Goal: Find specific page/section: Find specific page/section

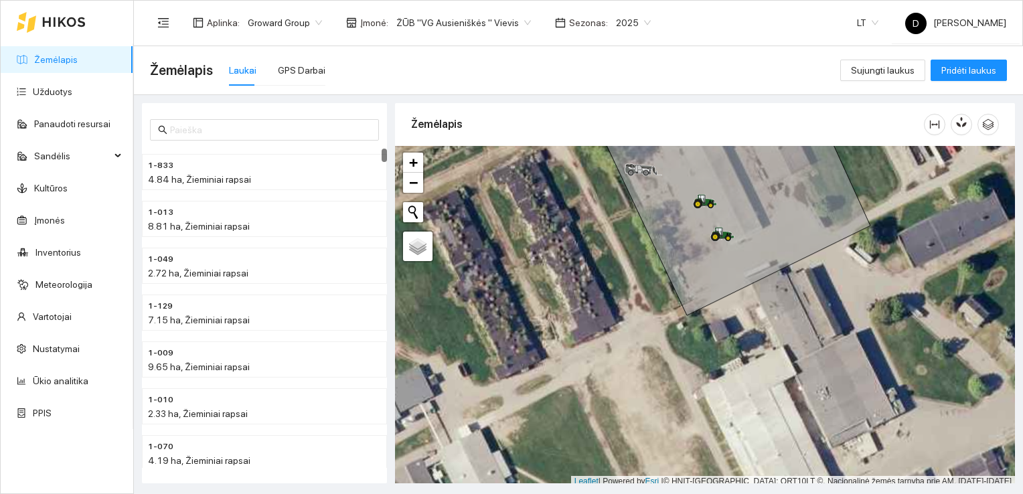
scroll to position [3, 0]
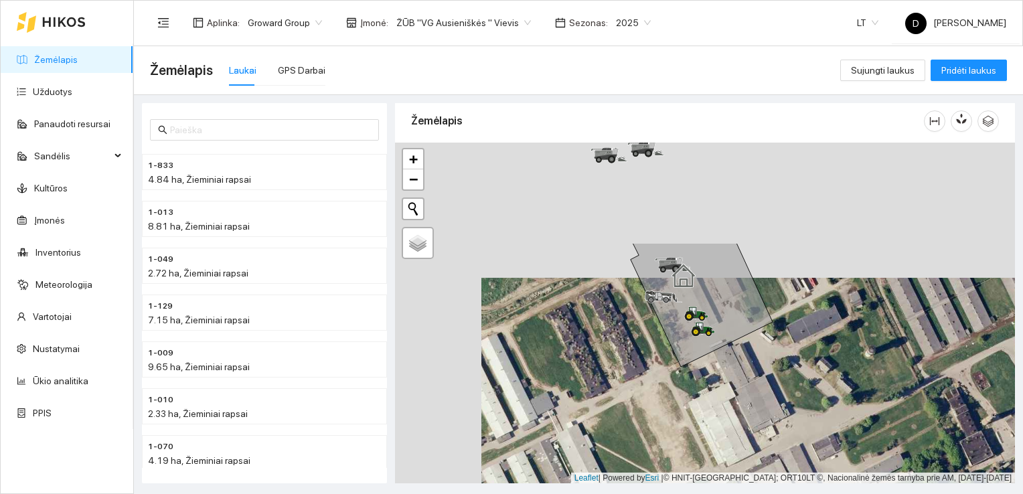
drag, startPoint x: 569, startPoint y: 289, endPoint x: 659, endPoint y: 408, distance: 148.6
click at [656, 420] on div at bounding box center [705, 313] width 620 height 341
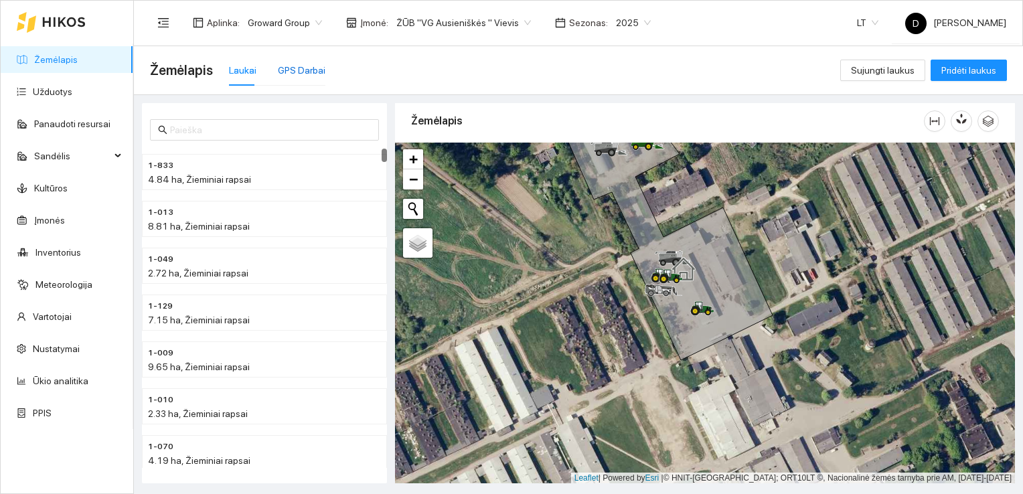
click at [289, 70] on div "GPS Darbai" at bounding box center [302, 70] width 48 height 15
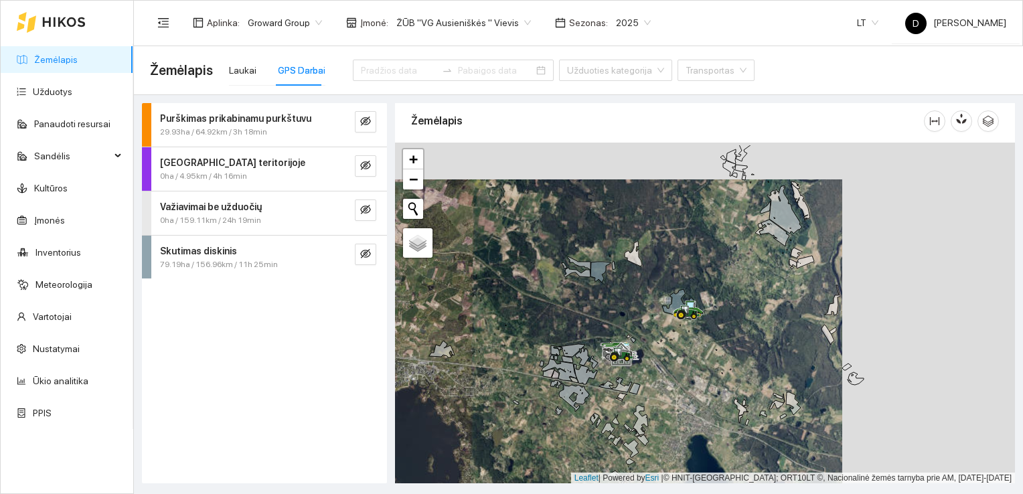
drag, startPoint x: 803, startPoint y: 298, endPoint x: 625, endPoint y: 355, distance: 187.1
click at [620, 357] on div at bounding box center [705, 313] width 620 height 341
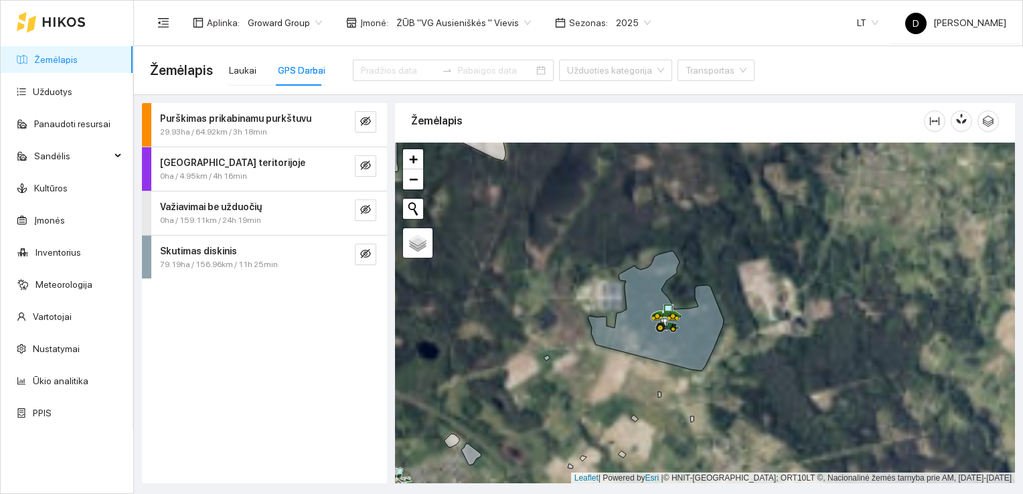
drag, startPoint x: 650, startPoint y: 338, endPoint x: 562, endPoint y: 357, distance: 90.4
click at [562, 357] on div at bounding box center [705, 313] width 620 height 341
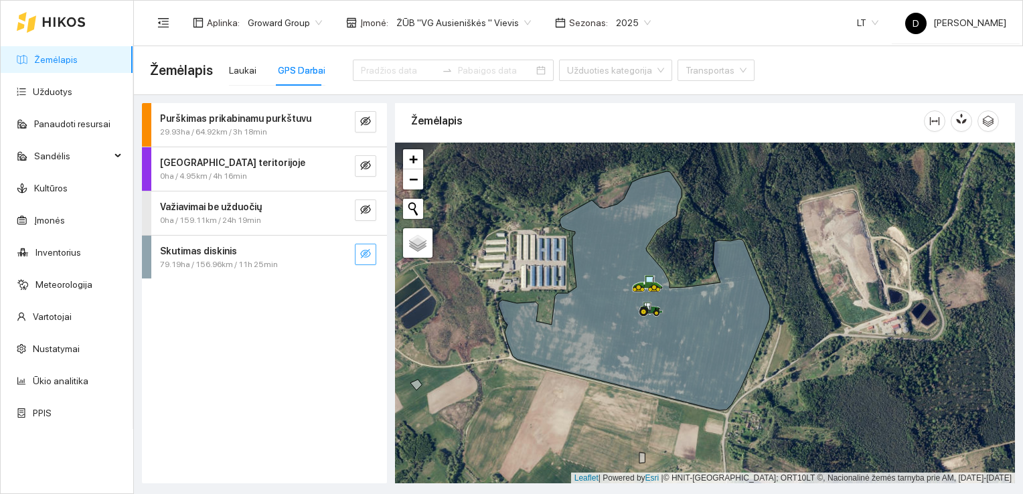
click at [362, 256] on icon "eye-invisible" at bounding box center [365, 253] width 11 height 11
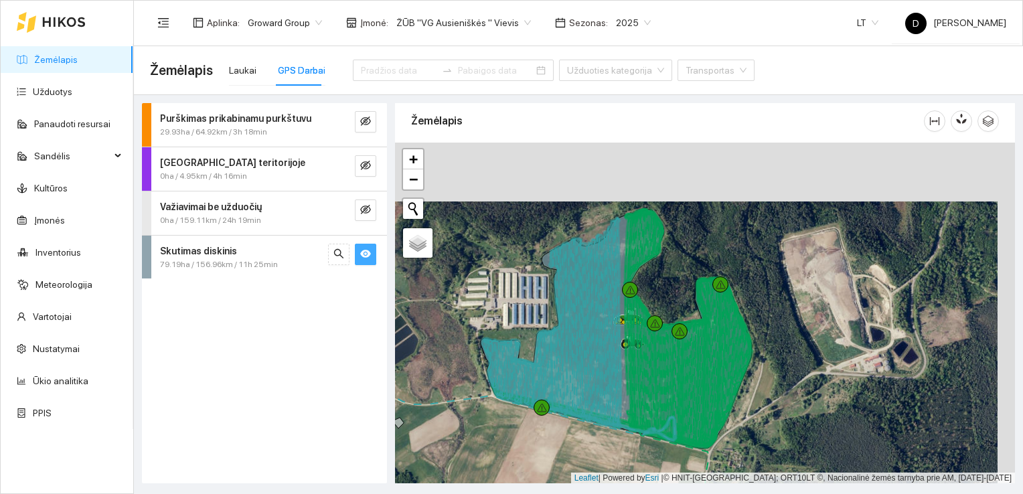
drag, startPoint x: 597, startPoint y: 272, endPoint x: 580, endPoint y: 331, distance: 61.4
click at [580, 331] on icon at bounding box center [566, 322] width 110 height 211
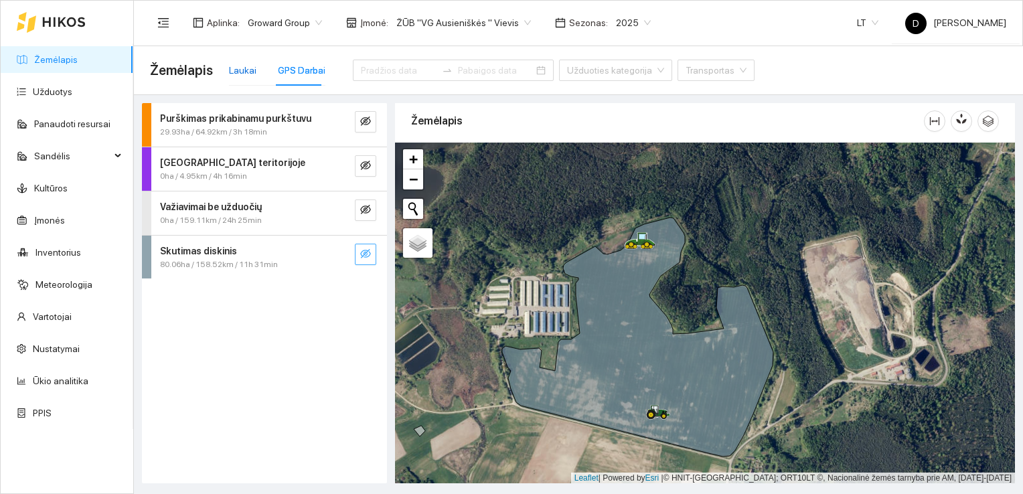
click at [241, 68] on div "Laukai" at bounding box center [242, 70] width 27 height 15
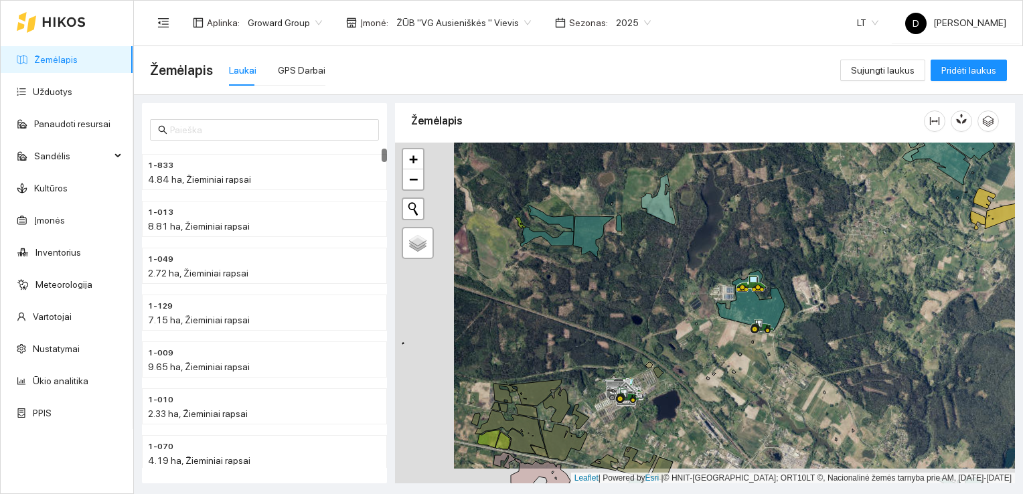
drag, startPoint x: 693, startPoint y: 392, endPoint x: 774, endPoint y: 367, distance: 84.7
click at [774, 367] on div at bounding box center [705, 313] width 620 height 341
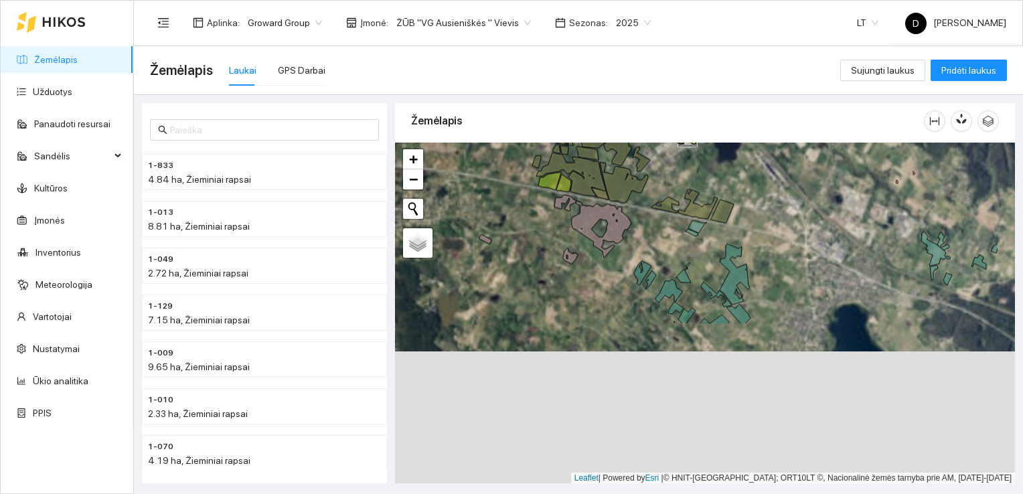
drag, startPoint x: 687, startPoint y: 380, endPoint x: 623, endPoint y: 201, distance: 189.9
click at [623, 205] on icon at bounding box center [592, 226] width 77 height 63
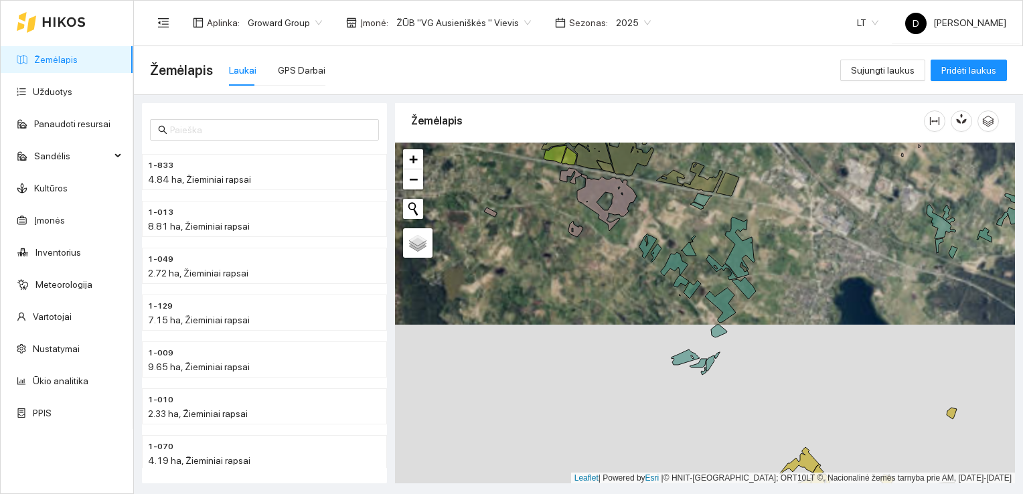
drag, startPoint x: 636, startPoint y: 245, endPoint x: 638, endPoint y: 279, distance: 34.2
click at [638, 279] on div at bounding box center [705, 313] width 620 height 341
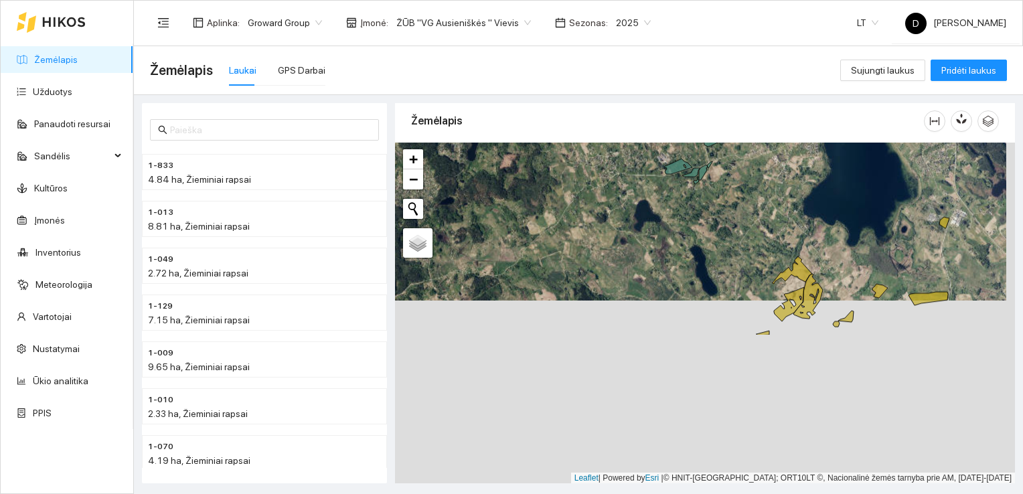
drag, startPoint x: 713, startPoint y: 373, endPoint x: 707, endPoint y: 182, distance: 191.5
click at [707, 181] on div at bounding box center [705, 313] width 620 height 341
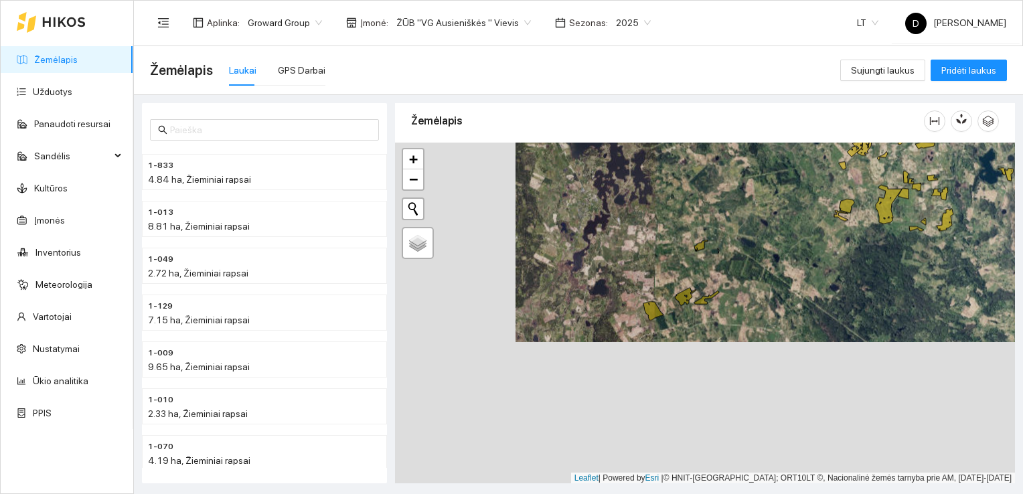
drag, startPoint x: 565, startPoint y: 416, endPoint x: 685, endPoint y: 274, distance: 186.1
click at [685, 274] on div at bounding box center [705, 313] width 620 height 341
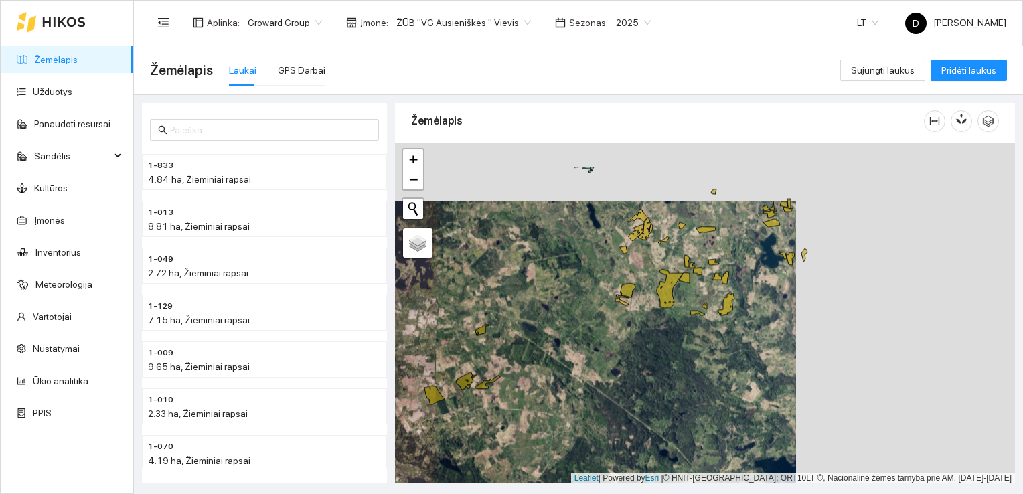
drag, startPoint x: 829, startPoint y: 292, endPoint x: 543, endPoint y: 360, distance: 293.8
click at [543, 360] on div at bounding box center [705, 313] width 620 height 341
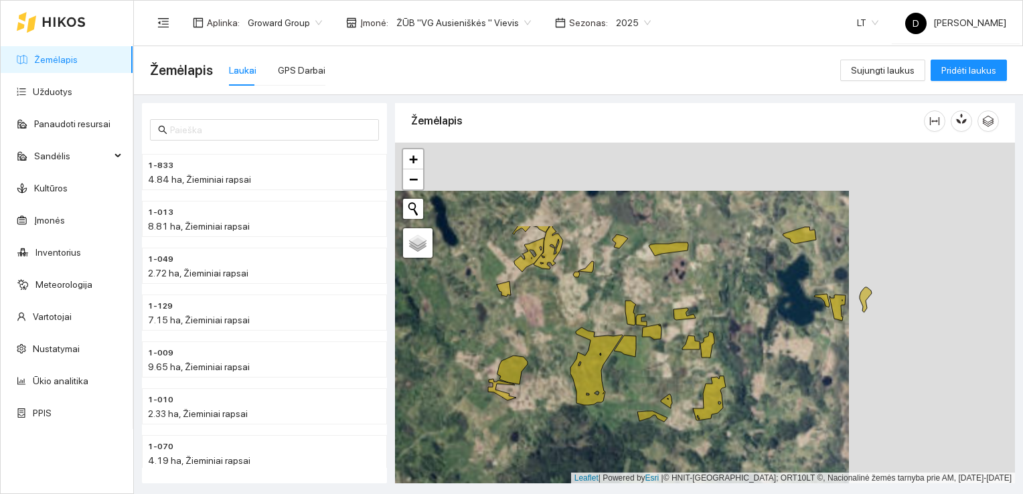
drag, startPoint x: 628, startPoint y: 305, endPoint x: 608, endPoint y: 416, distance: 113.0
click at [607, 416] on div at bounding box center [705, 313] width 620 height 341
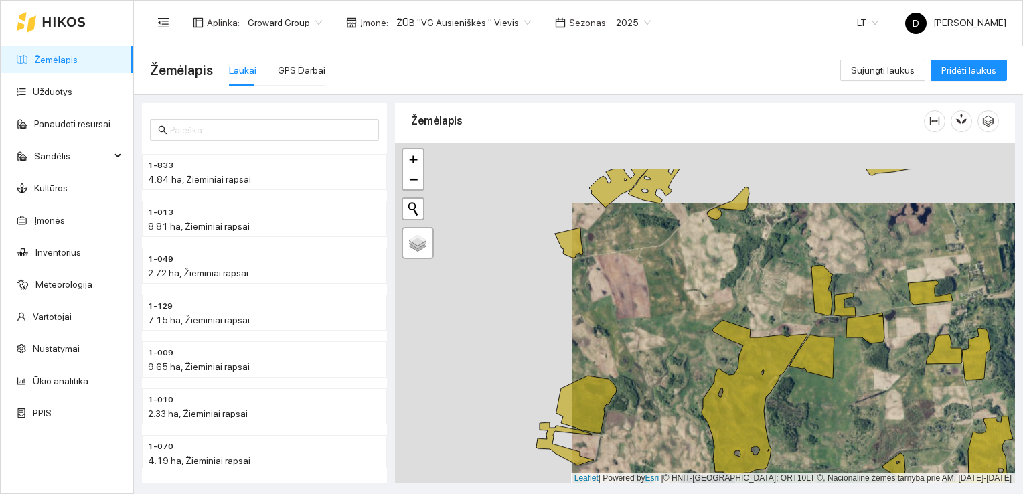
drag, startPoint x: 771, startPoint y: 408, endPoint x: 830, endPoint y: 426, distance: 62.2
click at [830, 426] on div at bounding box center [705, 313] width 620 height 341
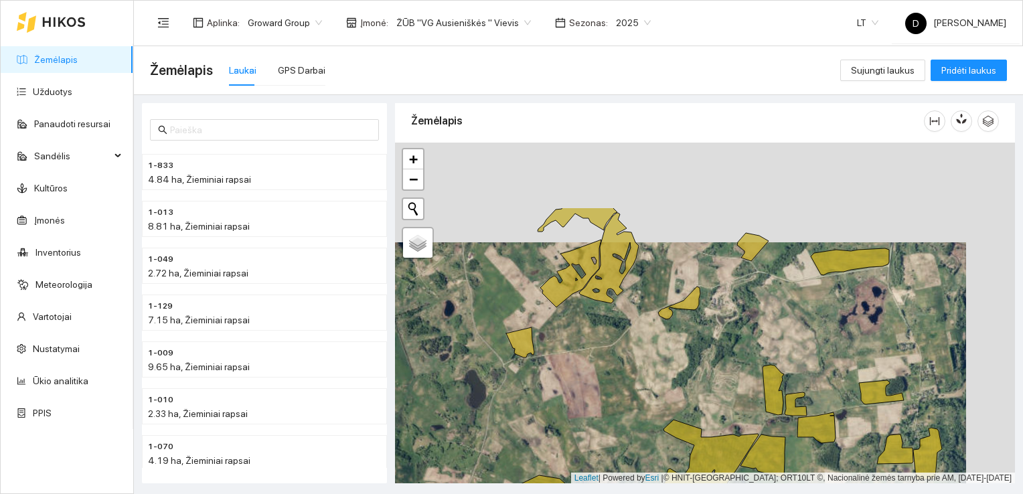
drag, startPoint x: 727, startPoint y: 251, endPoint x: 679, endPoint y: 333, distance: 95.7
click at [677, 333] on div at bounding box center [705, 313] width 620 height 341
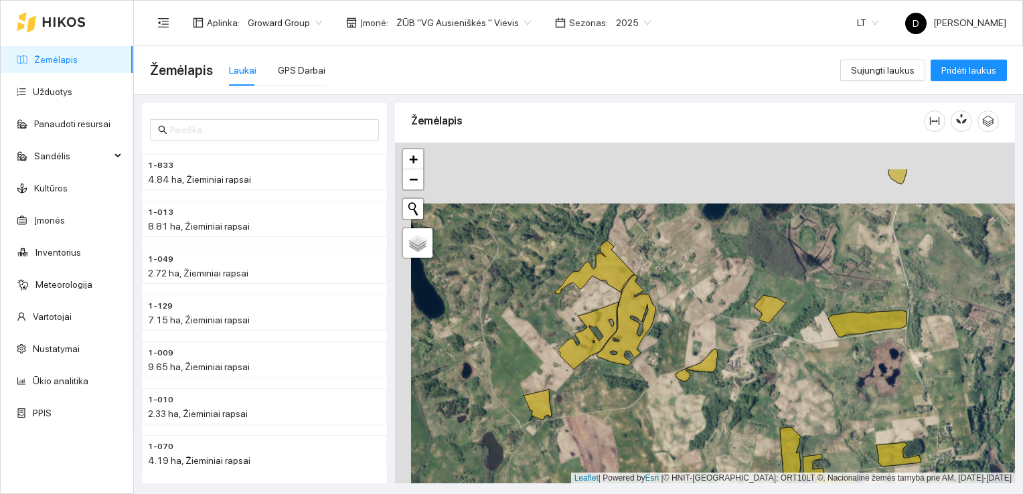
drag, startPoint x: 652, startPoint y: 274, endPoint x: 680, endPoint y: 372, distance: 102.1
click at [680, 371] on div at bounding box center [705, 313] width 620 height 341
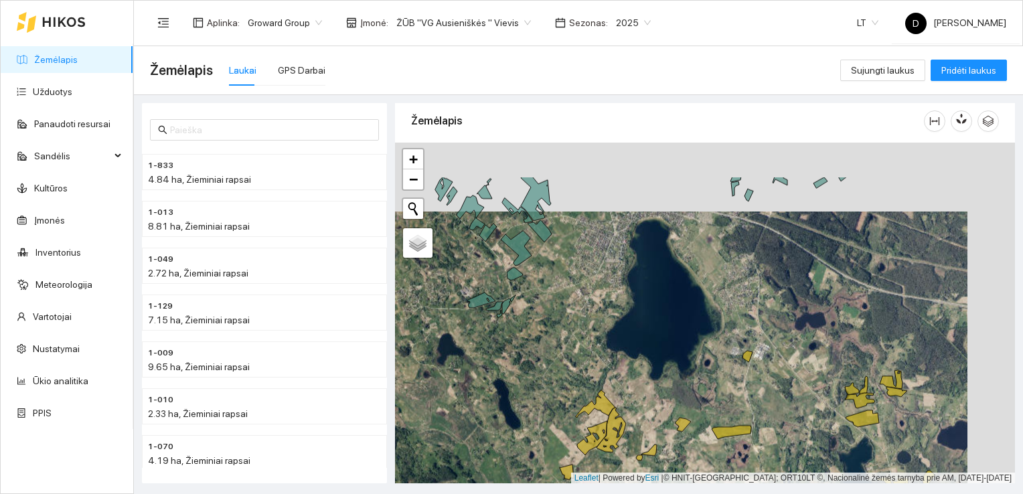
drag, startPoint x: 632, startPoint y: 266, endPoint x: 587, endPoint y: 333, distance: 80.6
click at [587, 333] on div at bounding box center [705, 313] width 620 height 341
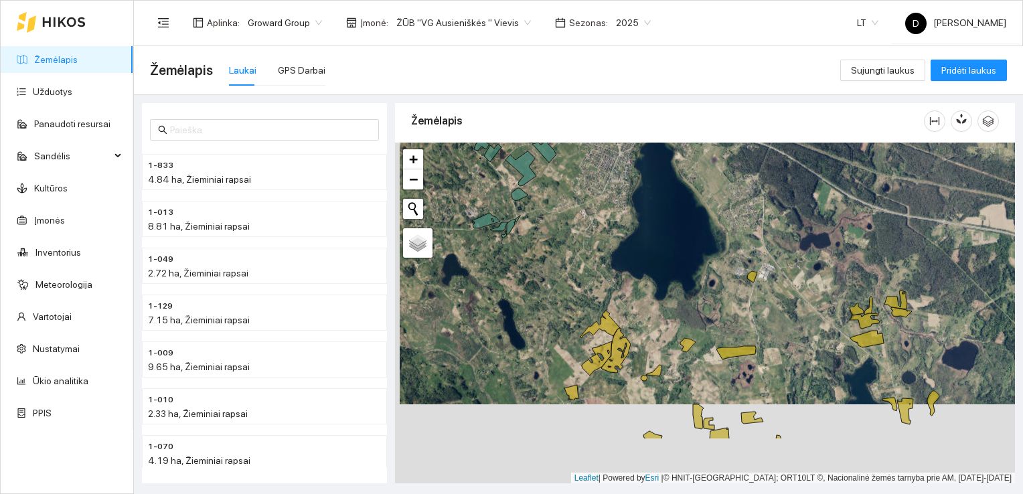
drag, startPoint x: 634, startPoint y: 375, endPoint x: 637, endPoint y: 310, distance: 65.6
click at [642, 285] on div at bounding box center [705, 313] width 620 height 341
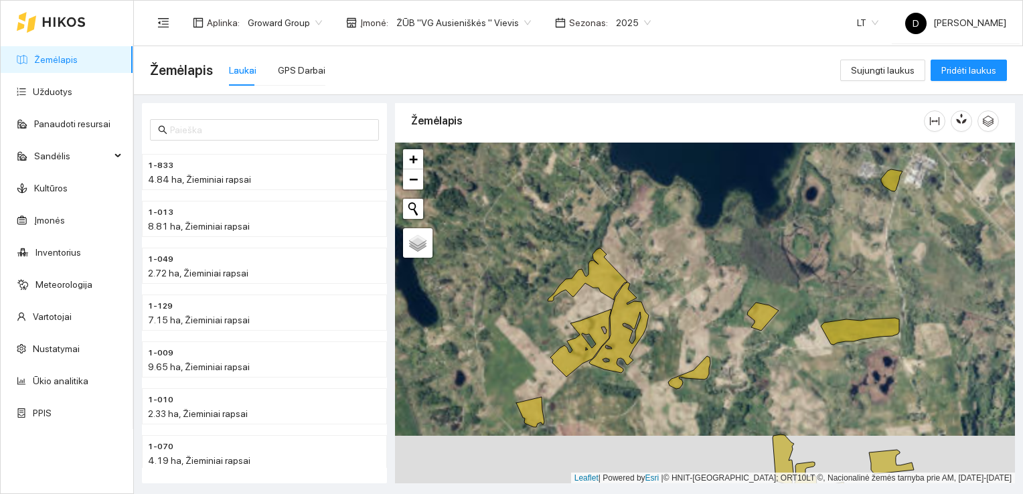
drag, startPoint x: 633, startPoint y: 363, endPoint x: 651, endPoint y: 335, distance: 32.9
click at [651, 335] on div at bounding box center [705, 313] width 620 height 341
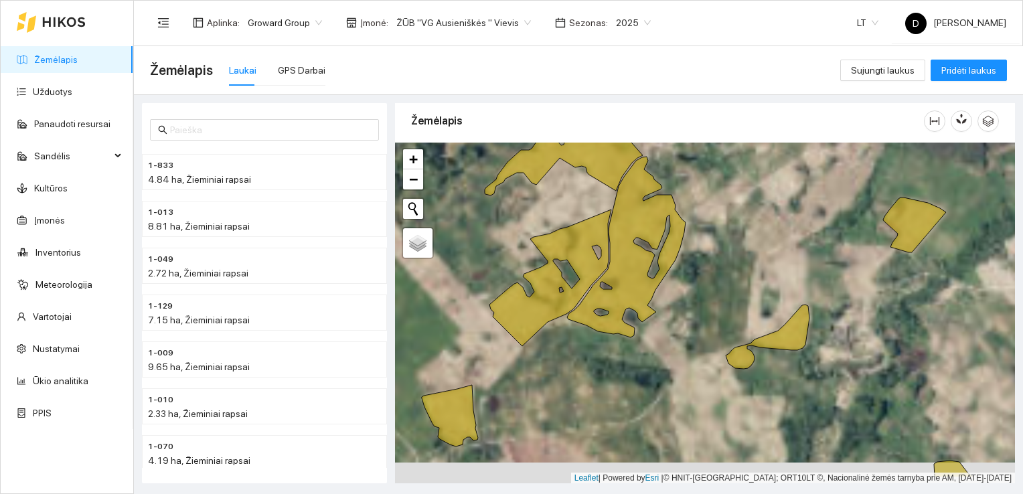
drag, startPoint x: 664, startPoint y: 298, endPoint x: 678, endPoint y: 282, distance: 20.8
click at [678, 280] on div at bounding box center [705, 313] width 620 height 341
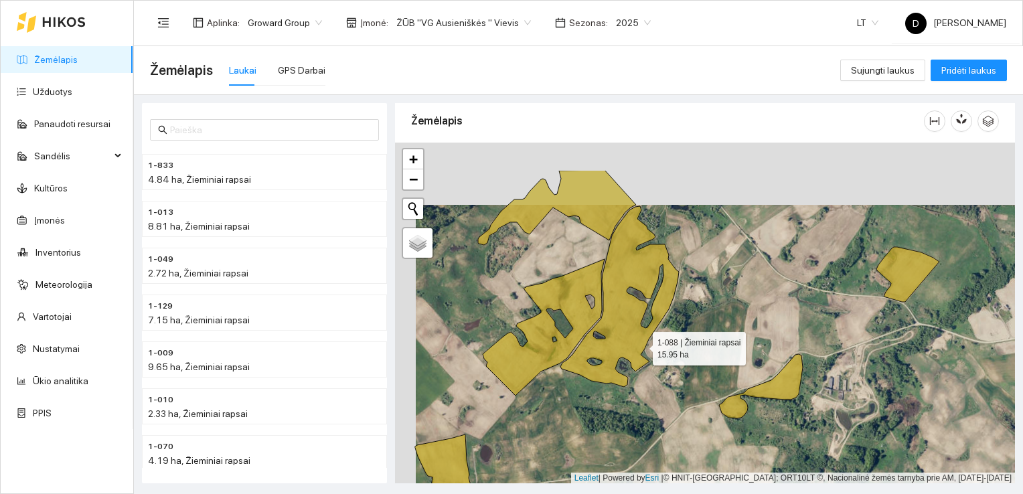
drag, startPoint x: 619, startPoint y: 282, endPoint x: 650, endPoint y: 347, distance: 72.1
click at [642, 341] on icon at bounding box center [619, 296] width 118 height 181
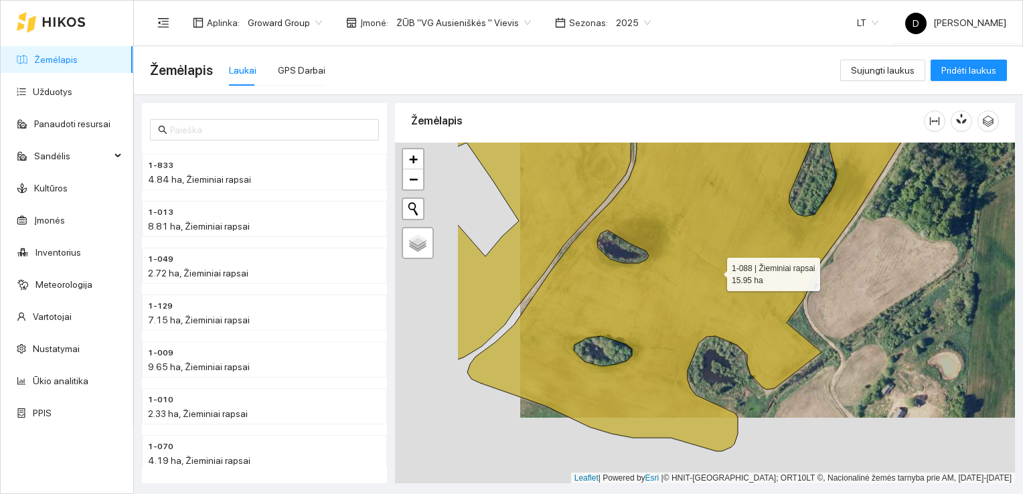
drag, startPoint x: 590, startPoint y: 337, endPoint x: 715, endPoint y: 271, distance: 141.6
click at [715, 271] on icon at bounding box center [699, 246] width 465 height 410
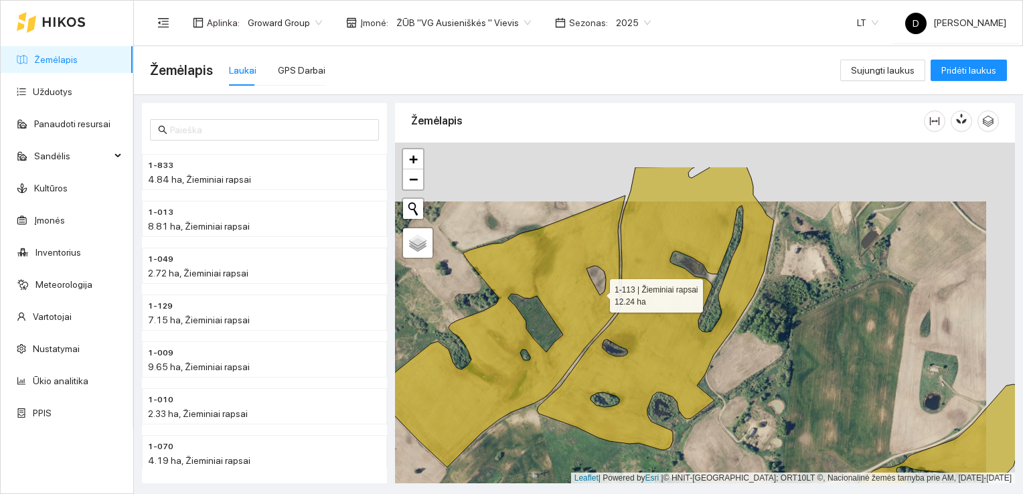
drag, startPoint x: 627, startPoint y: 232, endPoint x: 597, endPoint y: 298, distance: 72.8
click at [597, 298] on div at bounding box center [705, 313] width 620 height 341
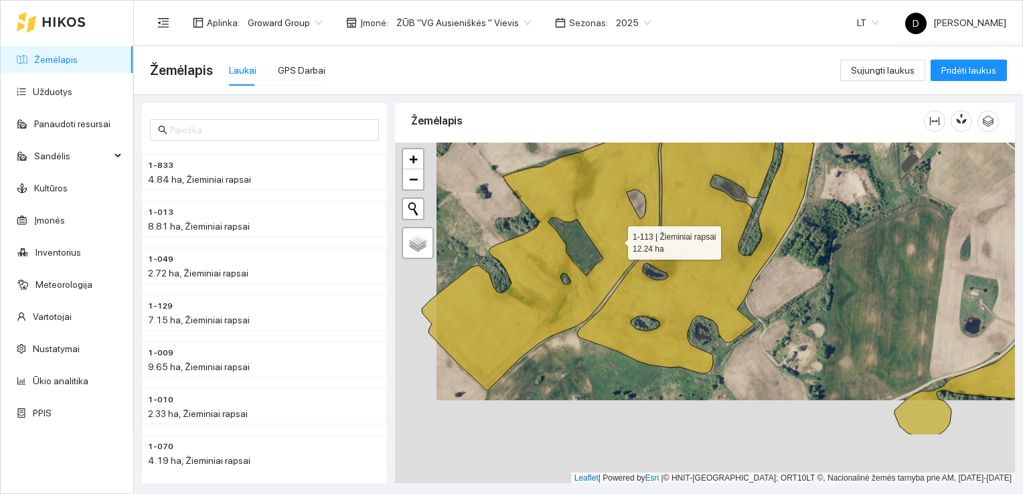
drag, startPoint x: 573, startPoint y: 323, endPoint x: 614, endPoint y: 237, distance: 94.6
click at [615, 240] on icon at bounding box center [544, 255] width 244 height 272
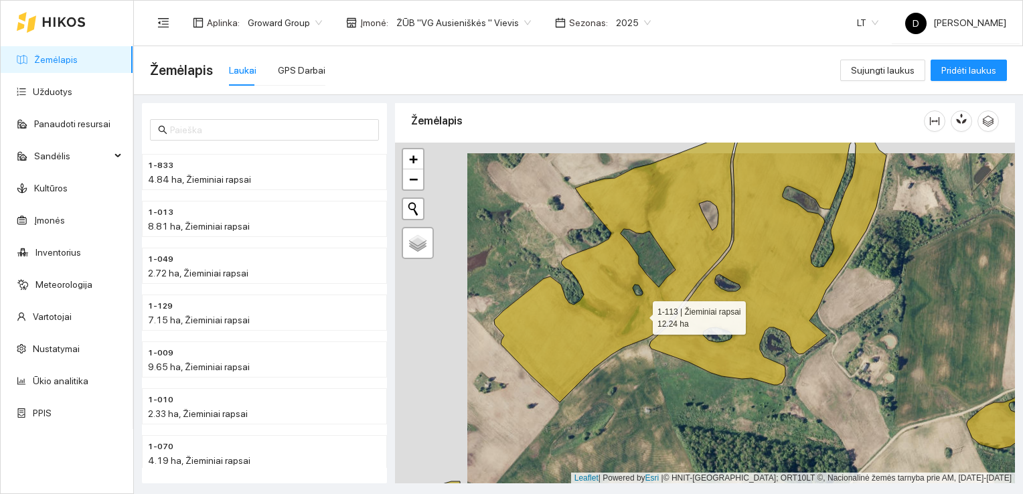
drag, startPoint x: 569, startPoint y: 305, endPoint x: 640, endPoint y: 314, distance: 71.5
click at [640, 314] on icon at bounding box center [616, 266] width 244 height 272
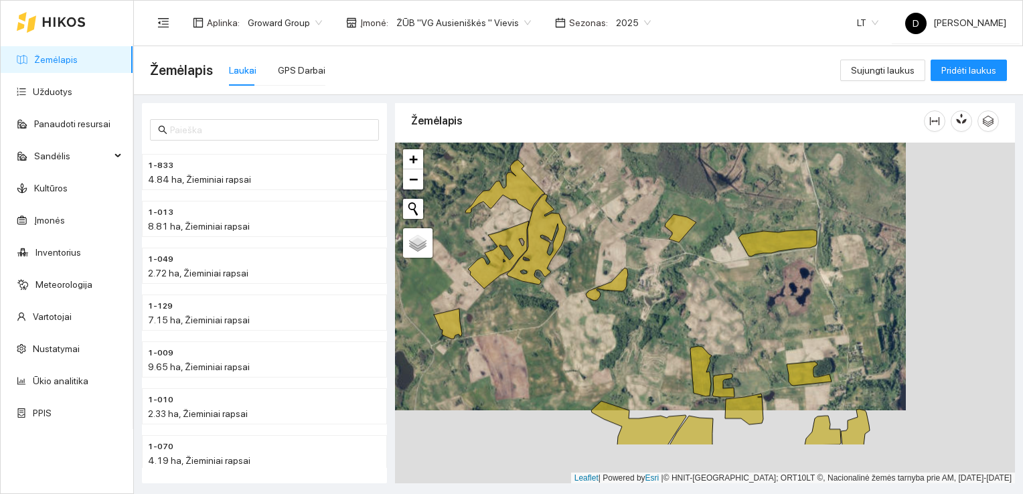
drag, startPoint x: 656, startPoint y: 391, endPoint x: 557, endPoint y: 331, distance: 116.8
click at [557, 331] on div at bounding box center [705, 313] width 620 height 341
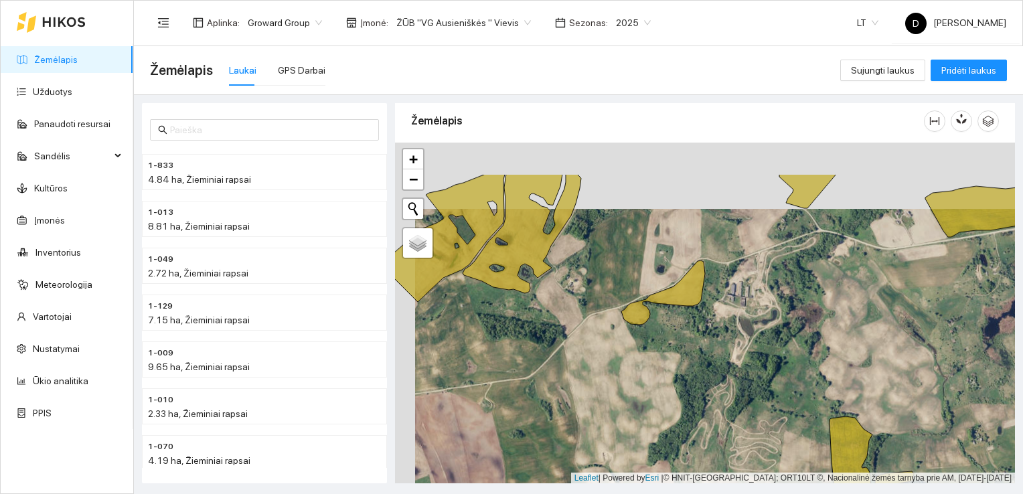
drag, startPoint x: 519, startPoint y: 261, endPoint x: 624, endPoint y: 505, distance: 265.3
click at [624, 493] on html "Žemėlapis Užduotys Panaudoti resursai Sandėlis Kultūros Įmonės Inventorius Mete…" at bounding box center [511, 247] width 1023 height 494
